Goal: Find specific page/section: Find specific page/section

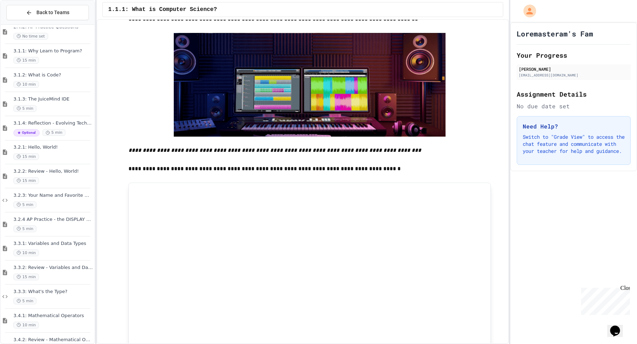
scroll to position [519, 0]
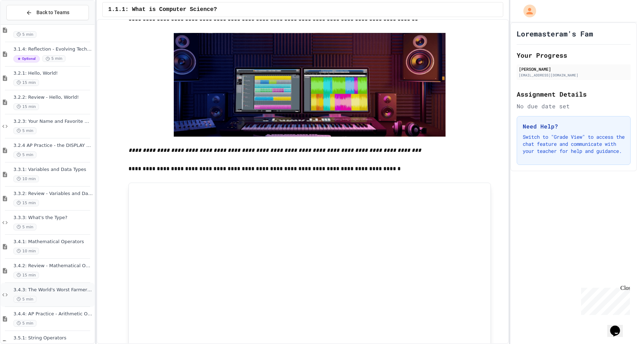
click at [72, 301] on div "5 min" at bounding box center [53, 299] width 80 height 7
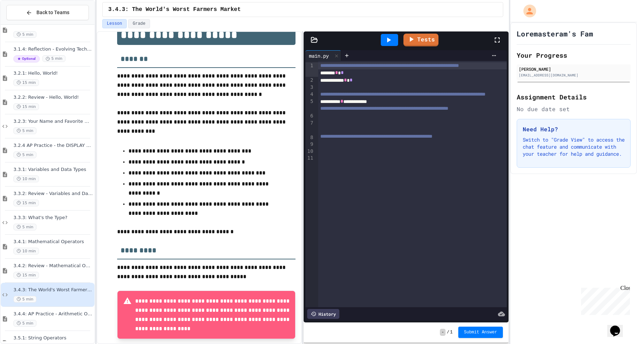
scroll to position [32, 0]
